Goal: Task Accomplishment & Management: Complete application form

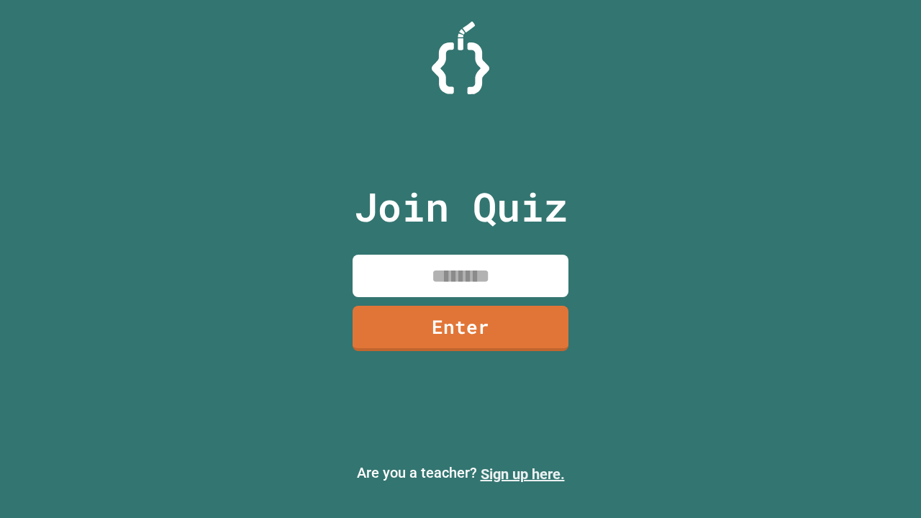
click at [522, 474] on link "Sign up here." at bounding box center [522, 473] width 84 height 17
